Goal: Navigation & Orientation: Find specific page/section

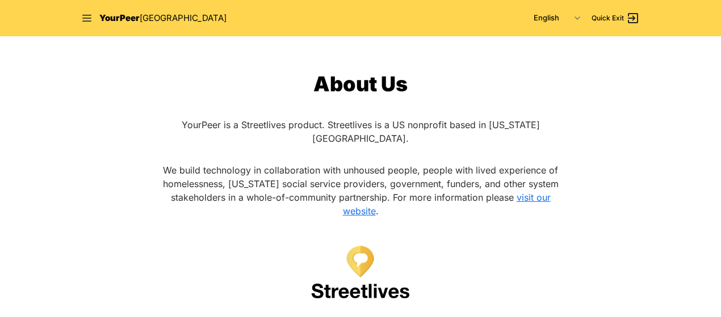
click at [170, 280] on div "About Us YourPeer is a Streetlives product. Streetlives is a US nonprofit based…" at bounding box center [360, 204] width 413 height 263
click at [353, 199] on link "visit our website" at bounding box center [447, 204] width 208 height 25
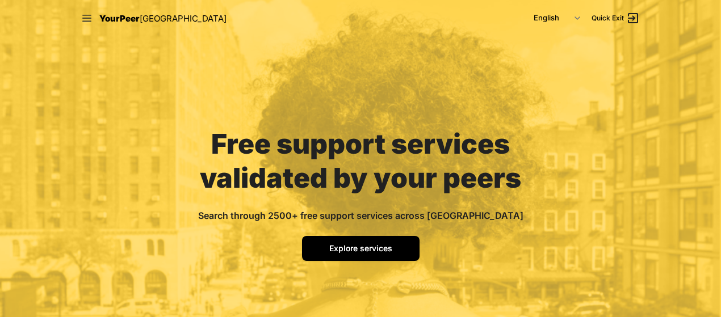
click at [382, 250] on span "Explore services" at bounding box center [360, 249] width 63 height 10
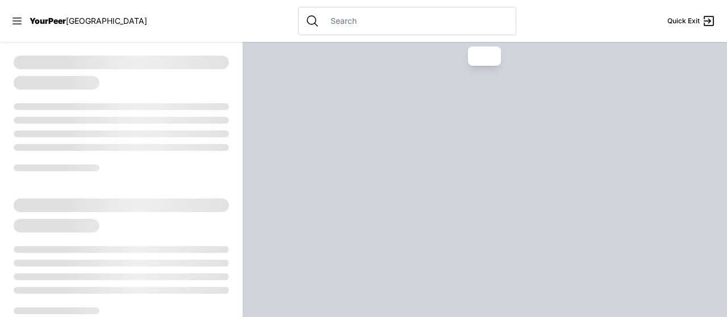
select select "recentlyUpdated"
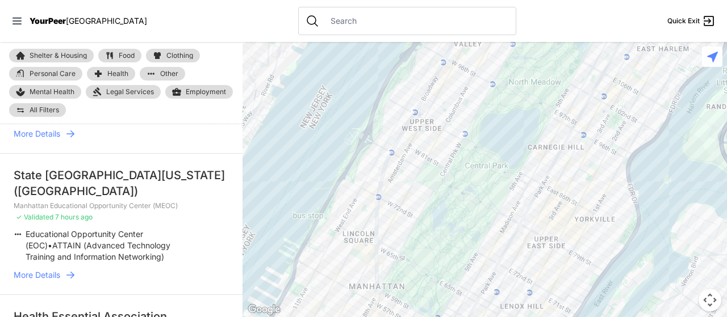
scroll to position [490, 0]
